Goal: Information Seeking & Learning: Learn about a topic

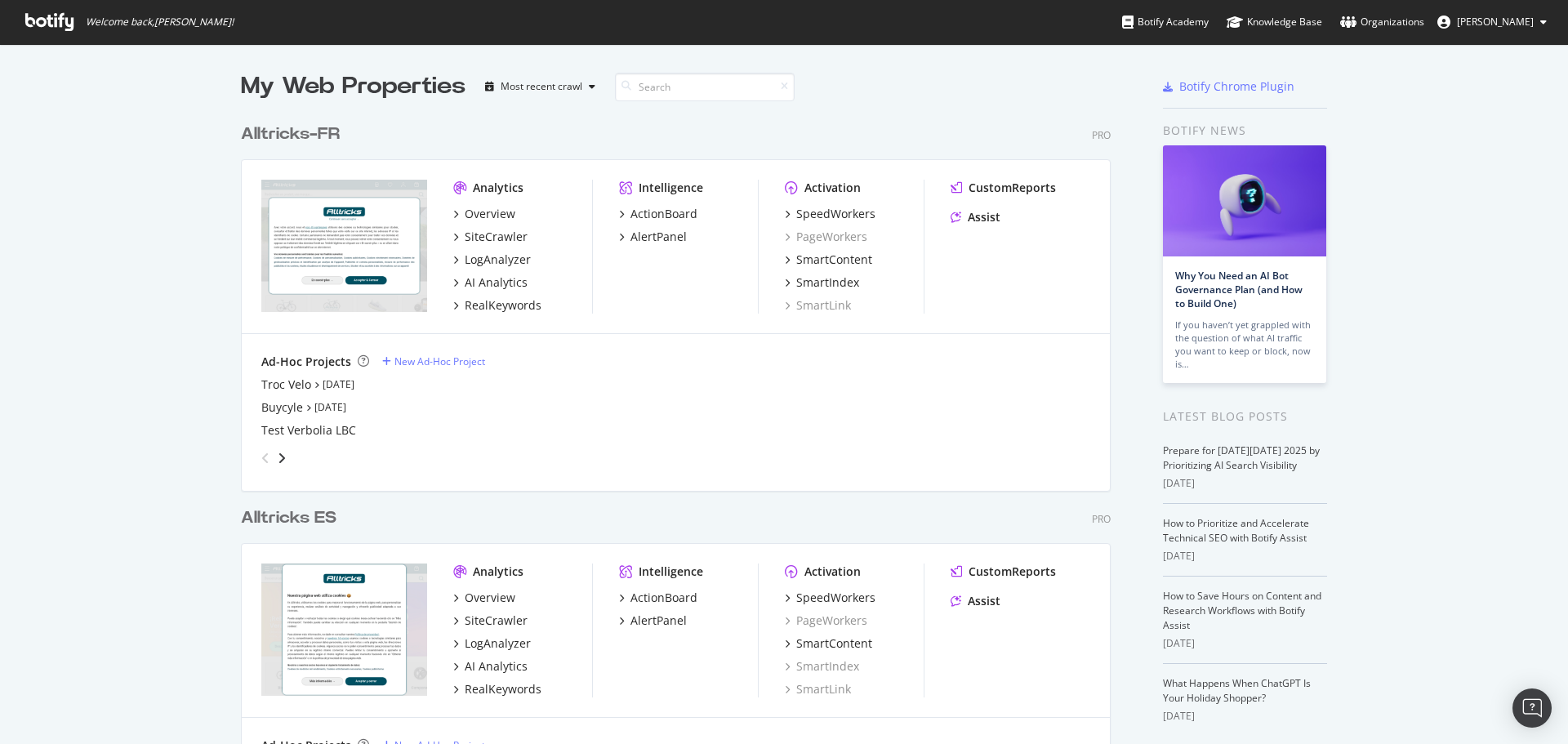
scroll to position [732, 1544]
click at [491, 240] on div "SiteCrawler" at bounding box center [496, 237] width 63 height 17
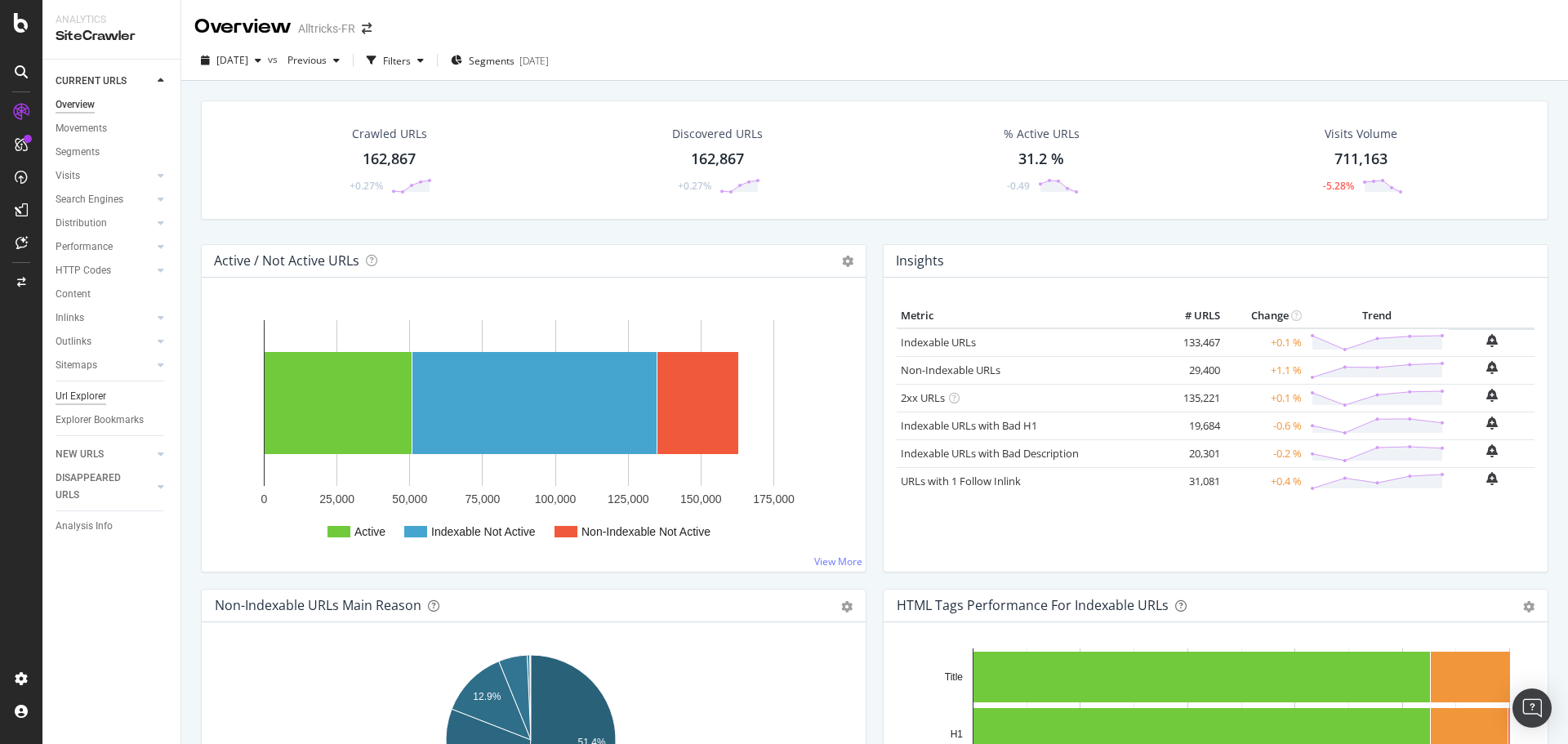
click at [95, 388] on div "Url Explorer" at bounding box center [81, 396] width 51 height 17
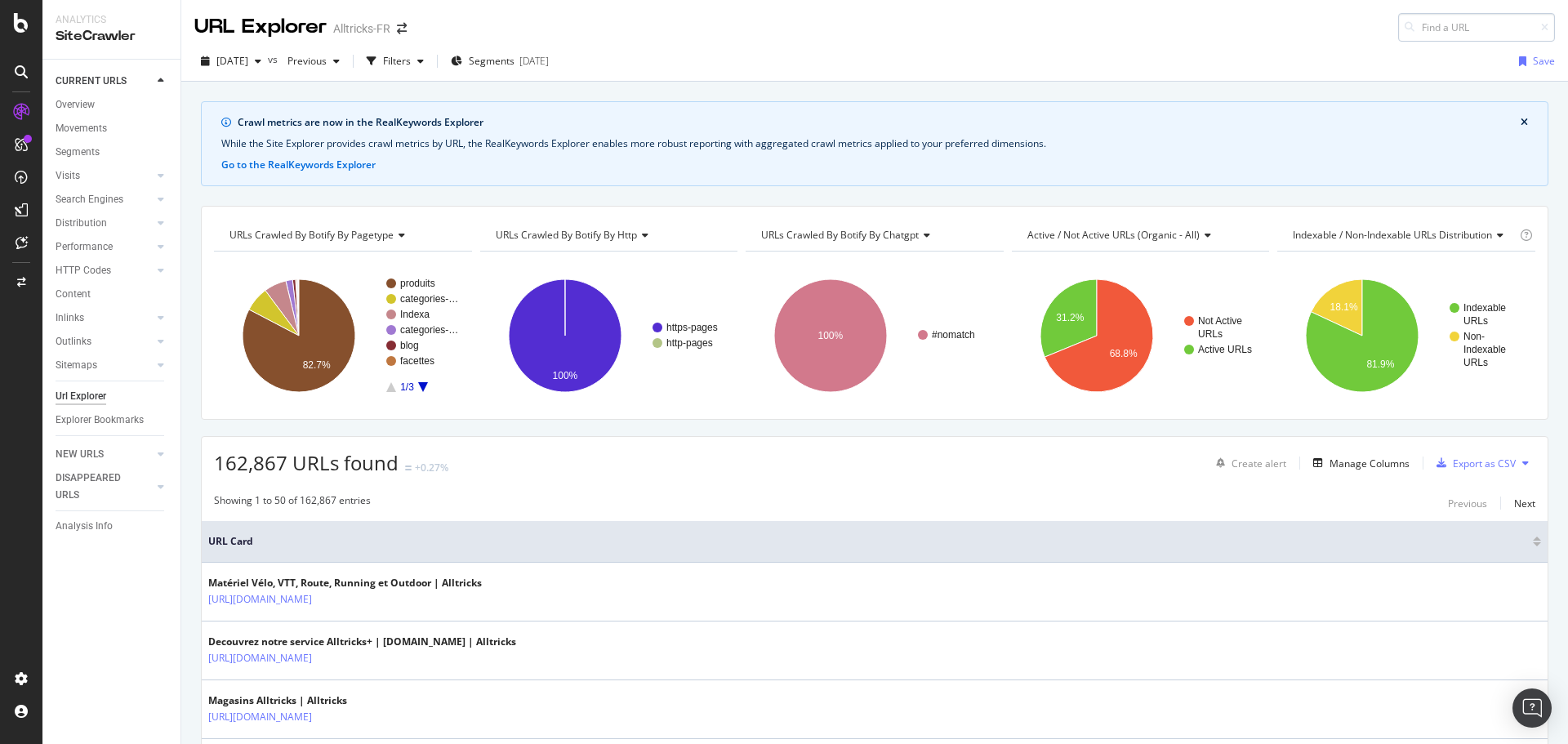
click at [1427, 28] on input at bounding box center [1477, 27] width 157 height 29
type input "[URL][DOMAIN_NAME]"
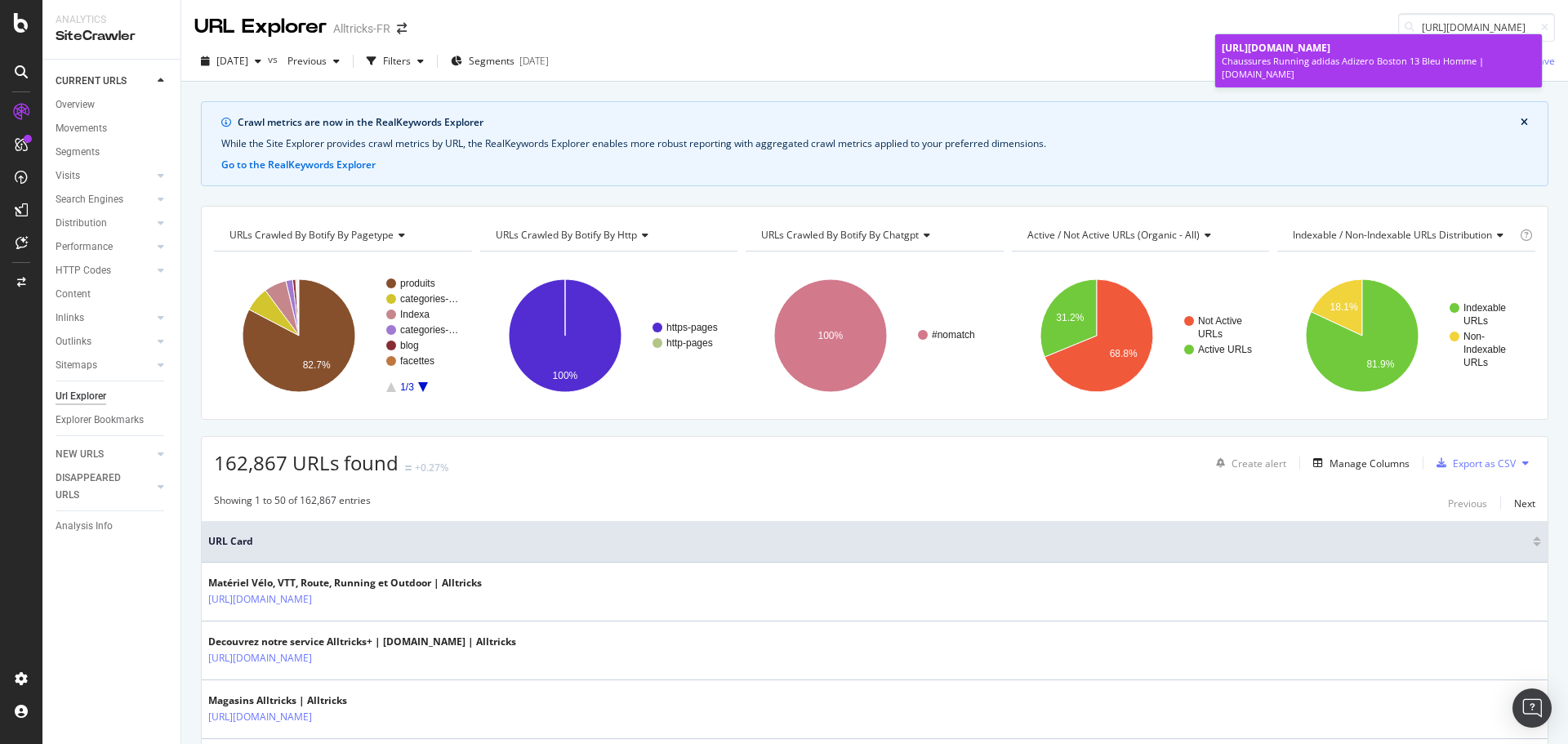
click at [1324, 44] on span "[URL][DOMAIN_NAME]" at bounding box center [1276, 48] width 108 height 14
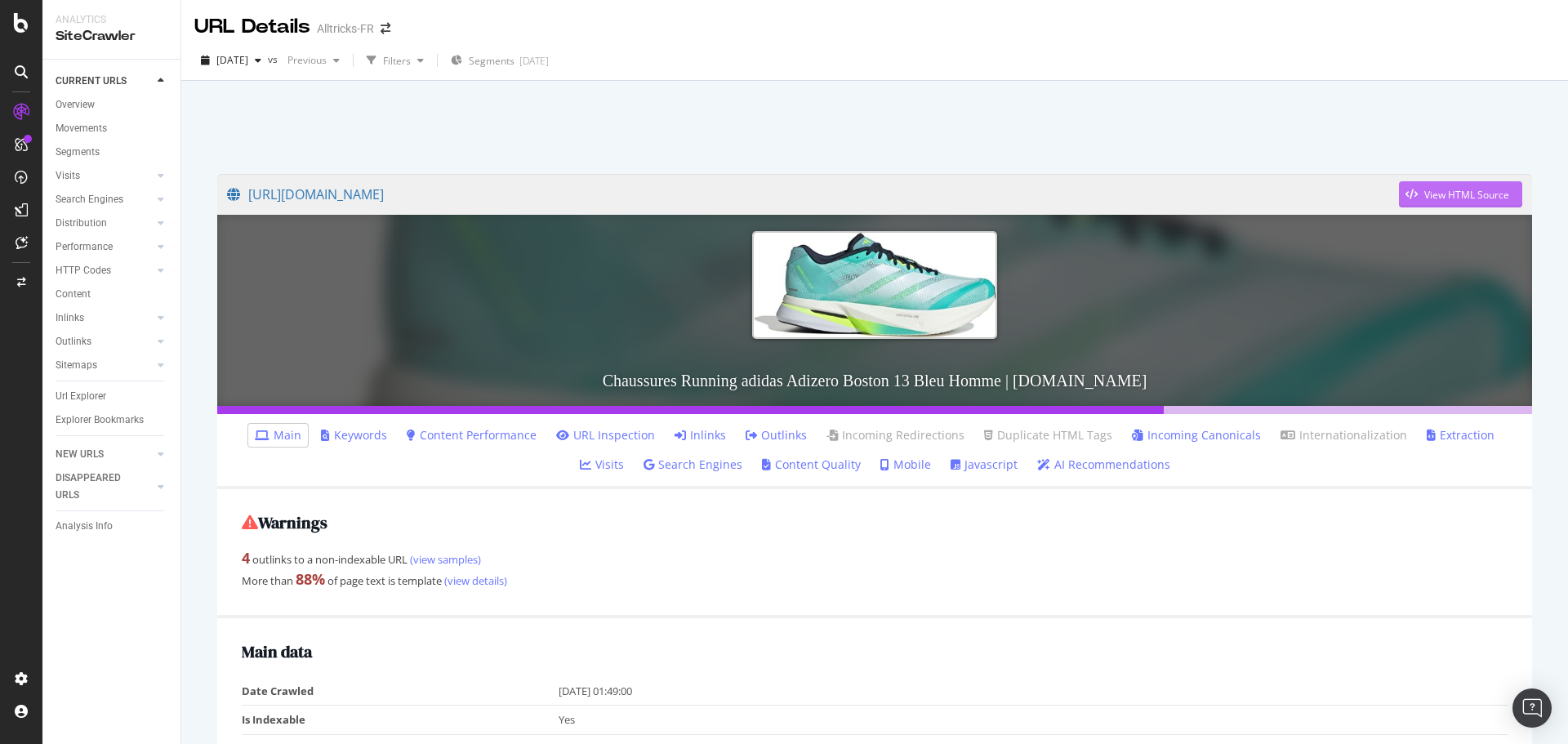
click at [1425, 193] on div "View HTML Source" at bounding box center [1467, 195] width 85 height 14
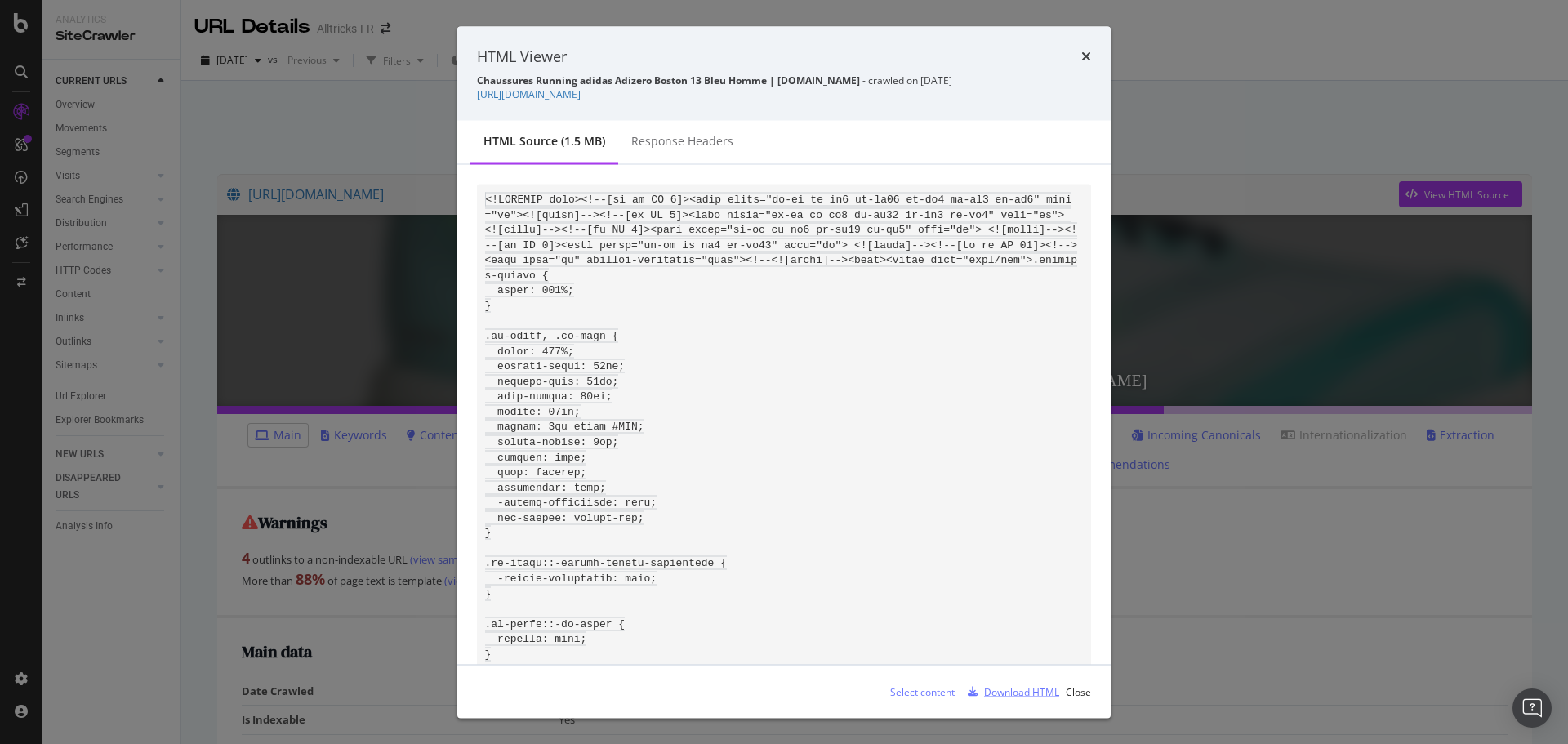
click at [984, 692] on div "modal" at bounding box center [973, 692] width 23 height 10
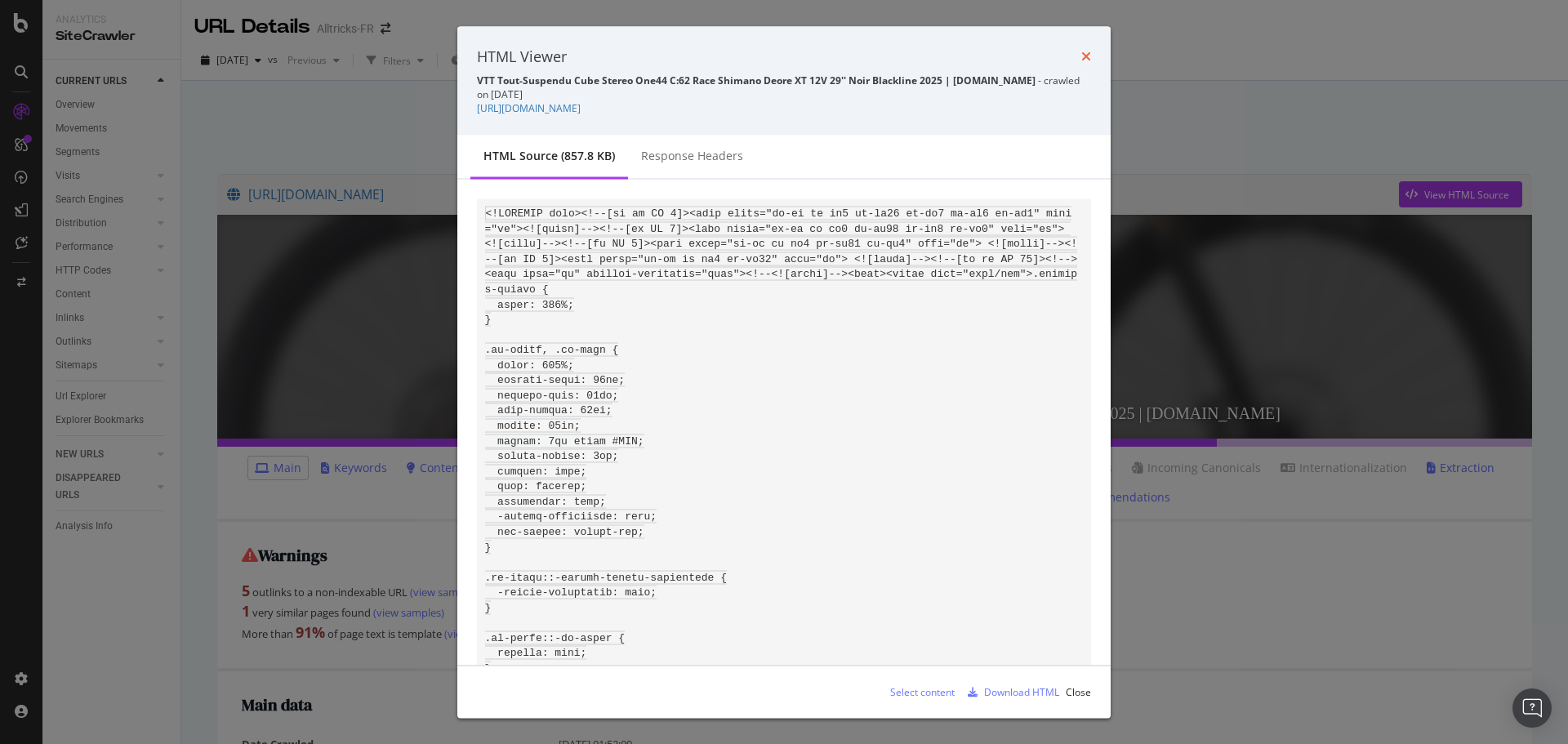
click at [1090, 54] on icon "times" at bounding box center [1086, 56] width 10 height 13
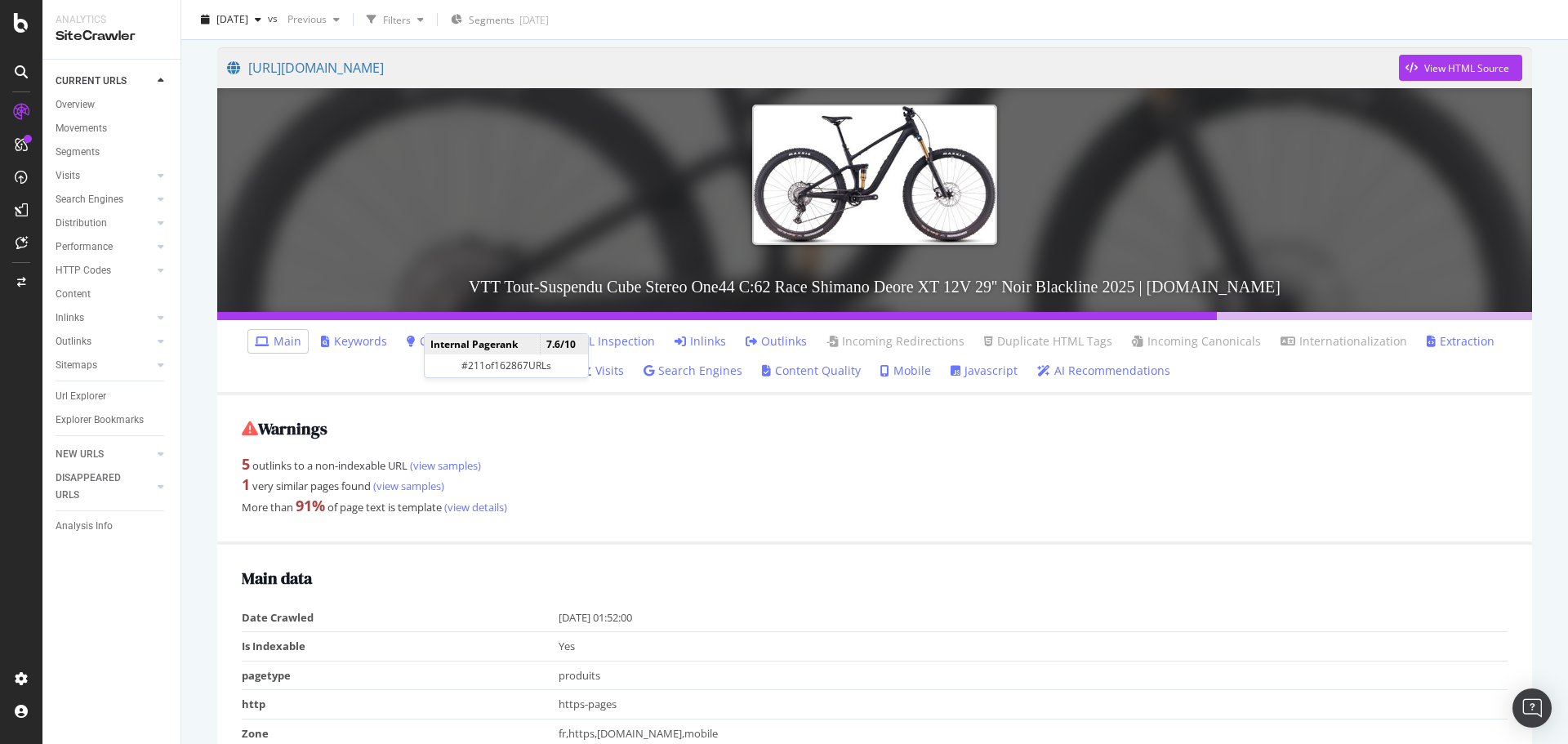
scroll to position [163, 0]
